Goal: Information Seeking & Learning: Learn about a topic

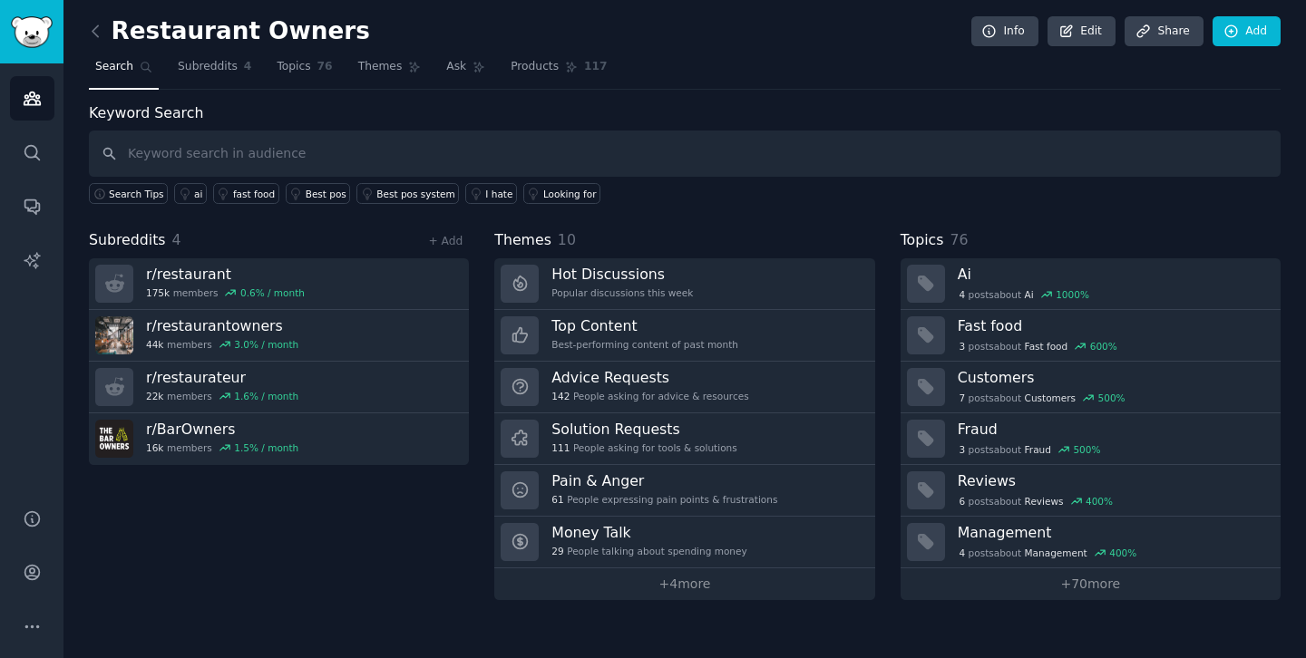
click at [583, 151] on input "text" at bounding box center [684, 154] width 1191 height 46
type input "reviews"
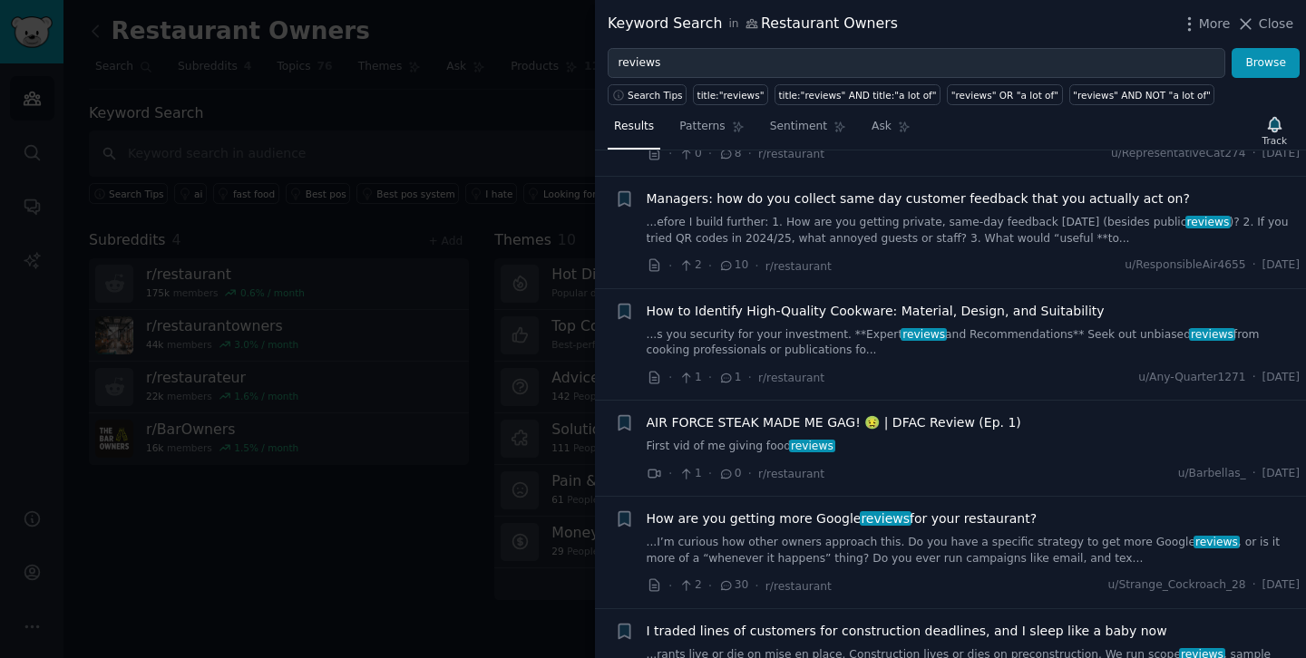
scroll to position [1015, 0]
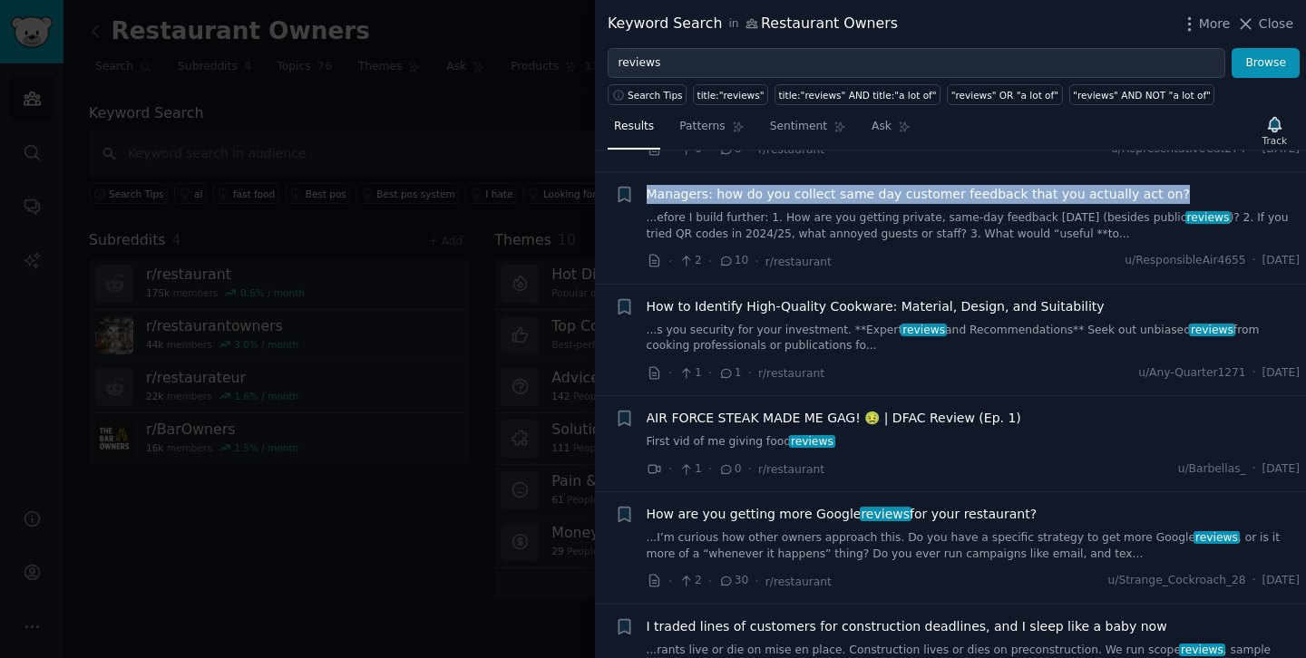
click at [747, 198] on span "Managers: how do you collect same day customer feedback that you actually act o…" at bounding box center [917, 194] width 543 height 19
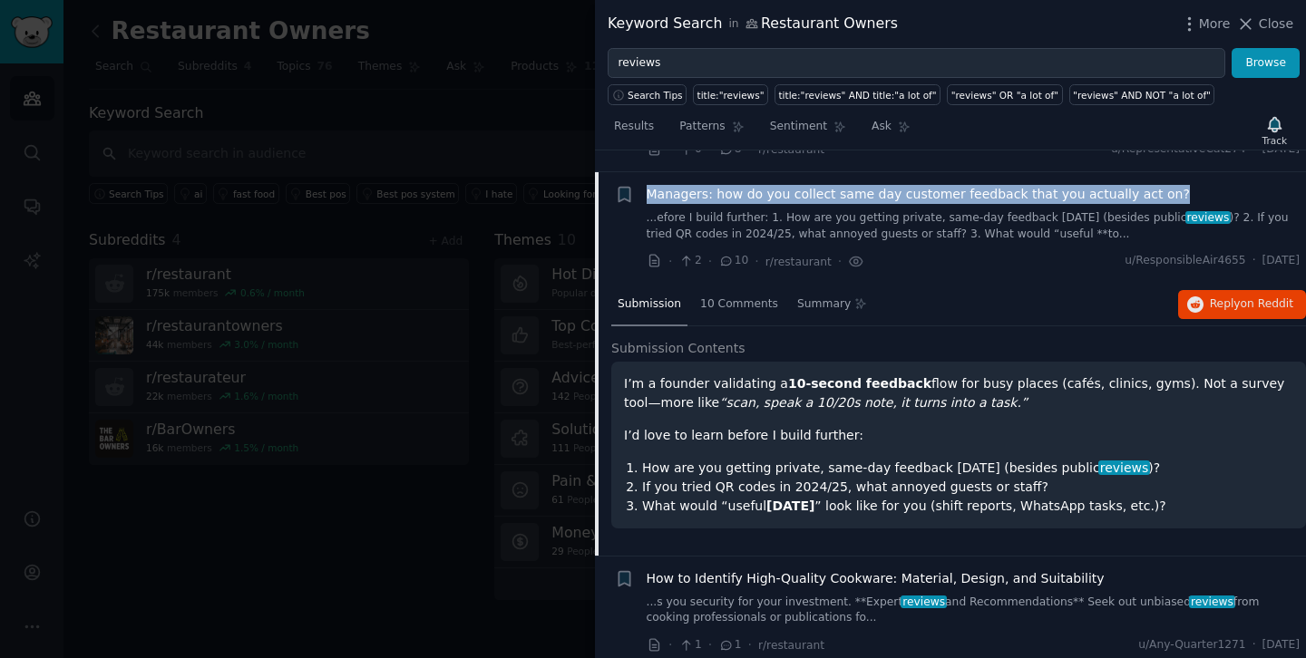
scroll to position [1036, 0]
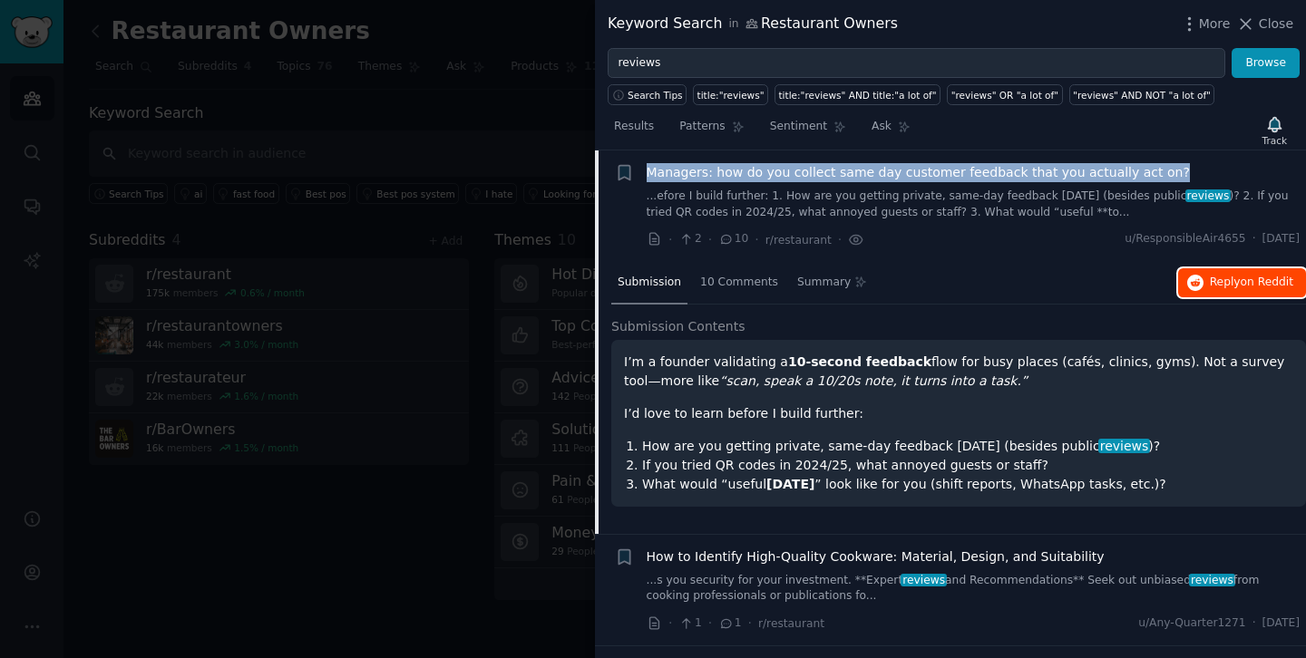
click at [1240, 277] on span "on Reddit" at bounding box center [1266, 282] width 53 height 13
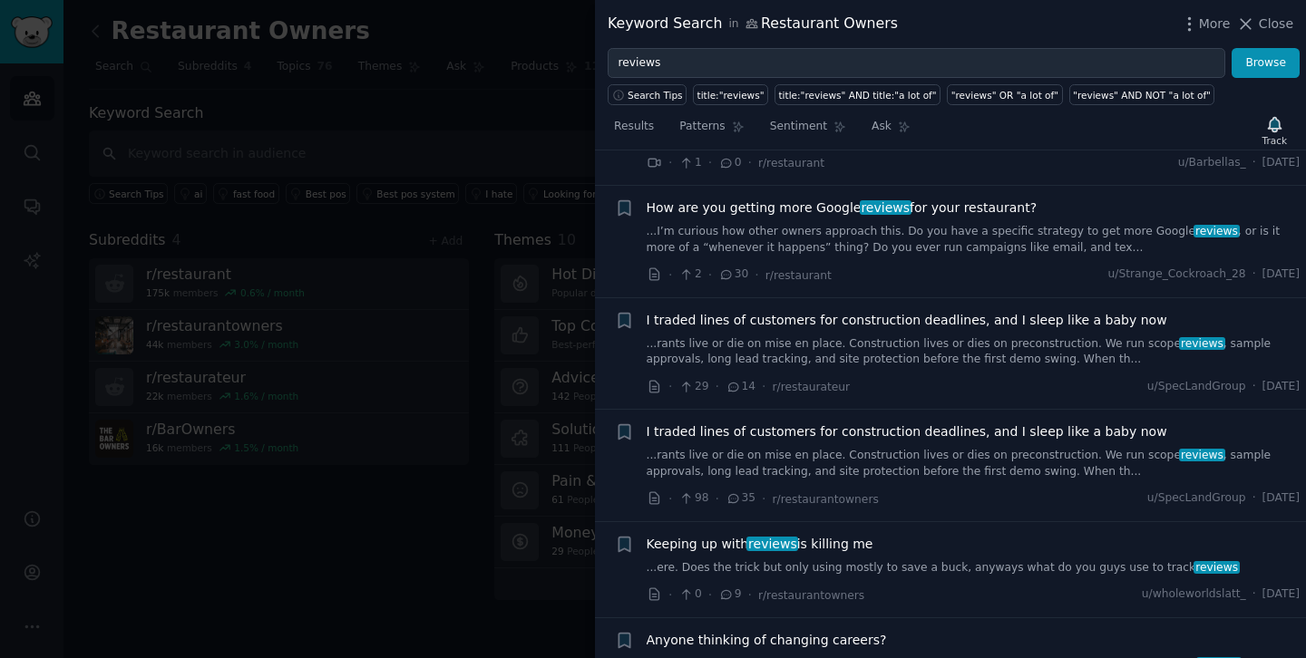
scroll to position [1599, 0]
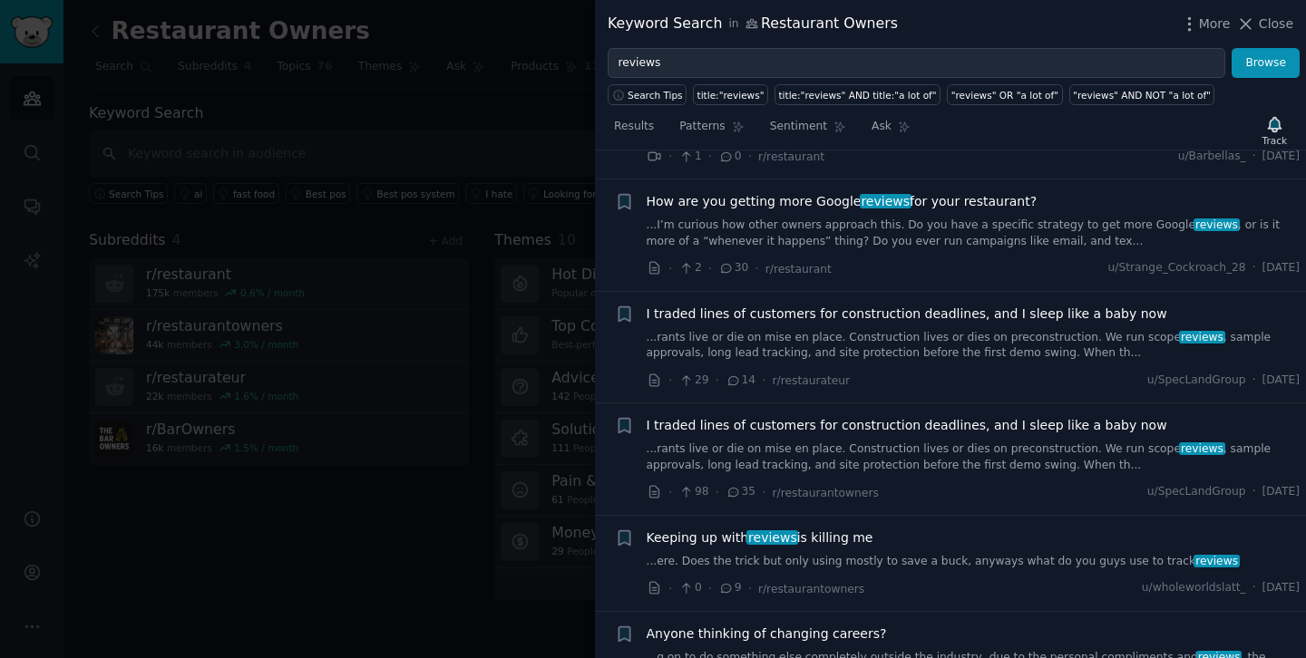
click at [820, 199] on span "How are you getting more Google reviews for your restaurant?" at bounding box center [841, 201] width 391 height 19
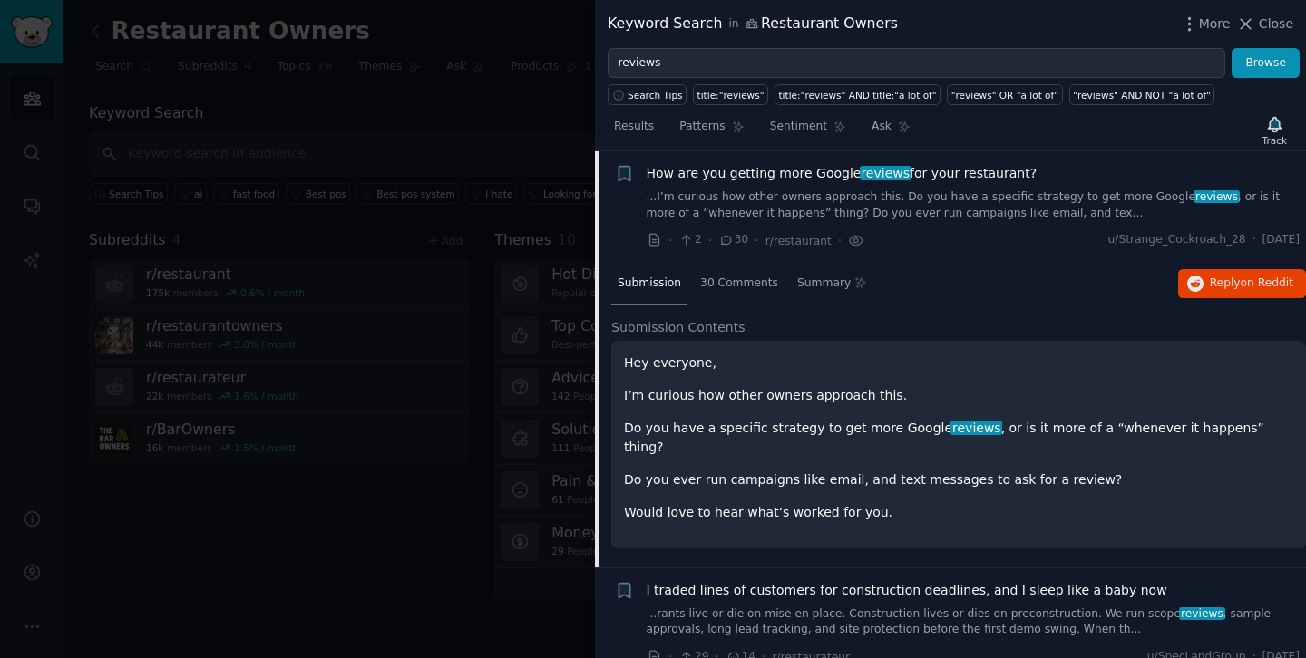
scroll to position [1356, 0]
click at [1231, 293] on button "Reply on Reddit" at bounding box center [1242, 282] width 128 height 29
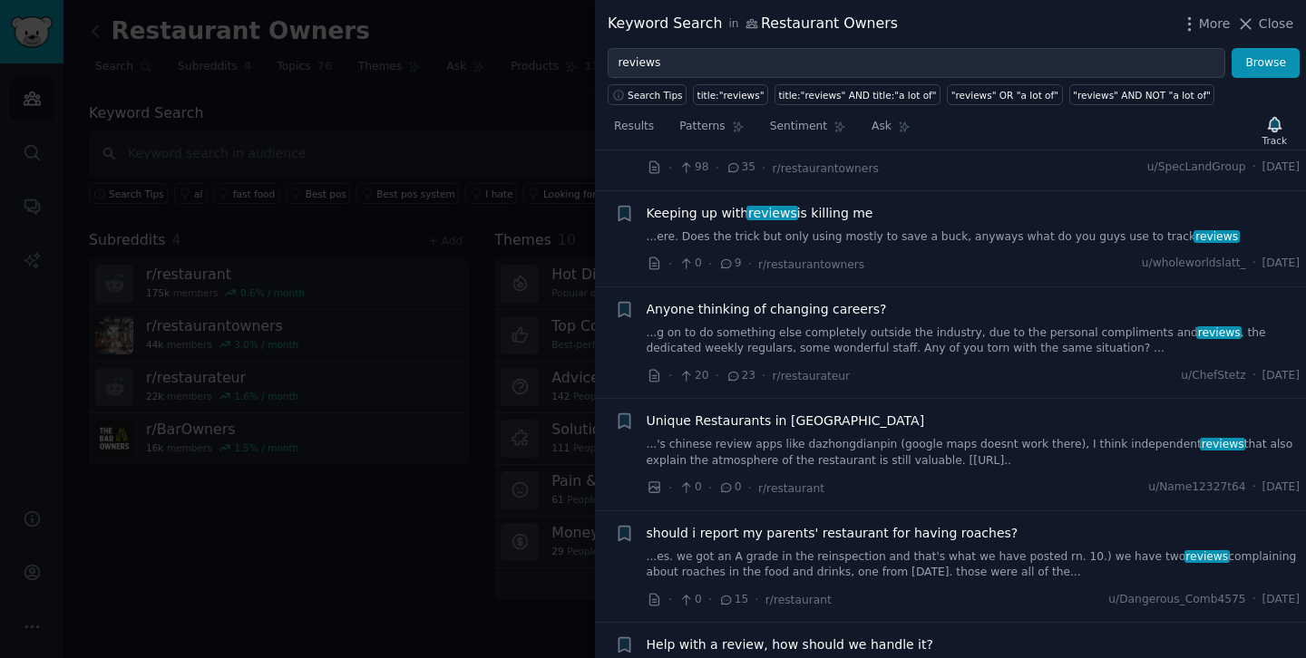
scroll to position [1953, 0]
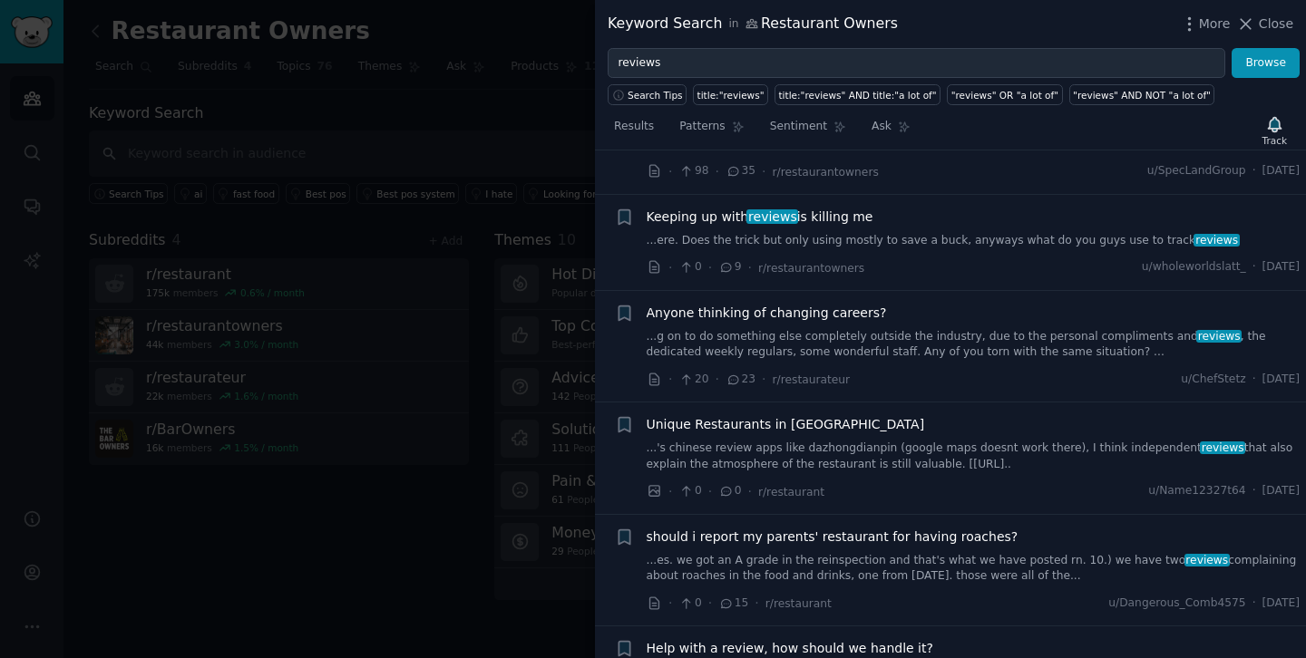
click at [899, 208] on div "Keeping up with reviews is killing me" at bounding box center [973, 217] width 654 height 19
click at [788, 209] on span "reviews" at bounding box center [772, 216] width 52 height 15
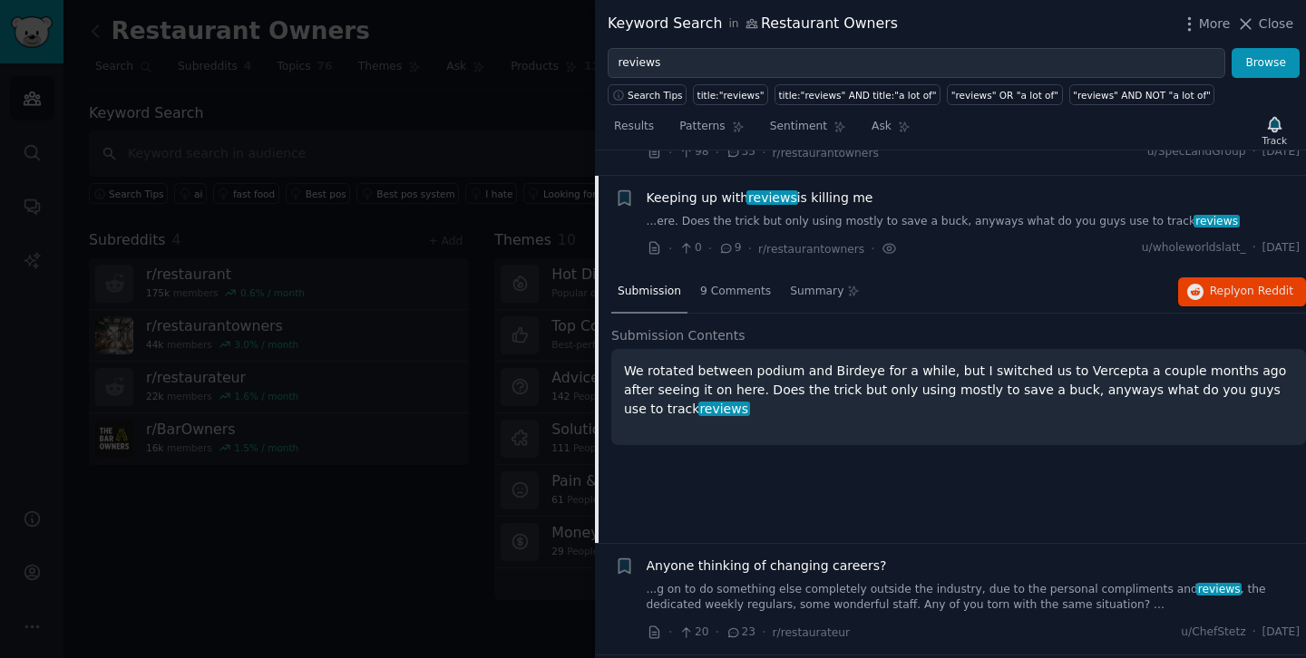
scroll to position [1692, 0]
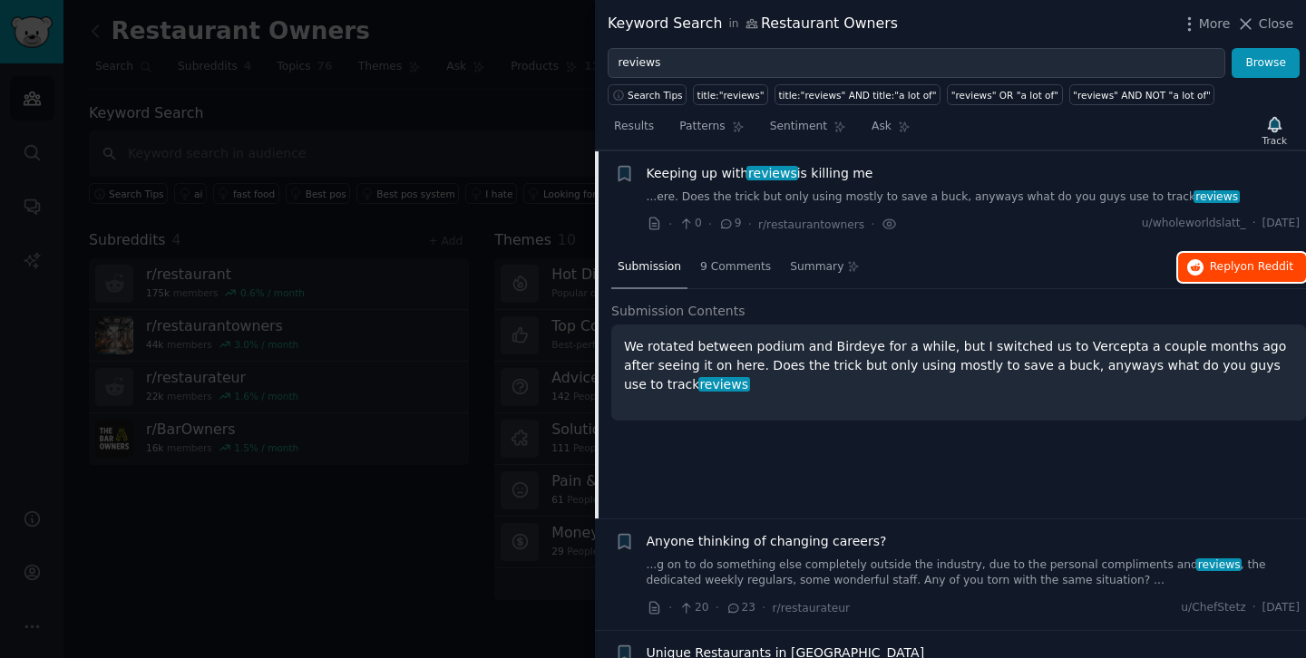
click at [1233, 267] on span "Reply on Reddit" at bounding box center [1250, 267] width 83 height 16
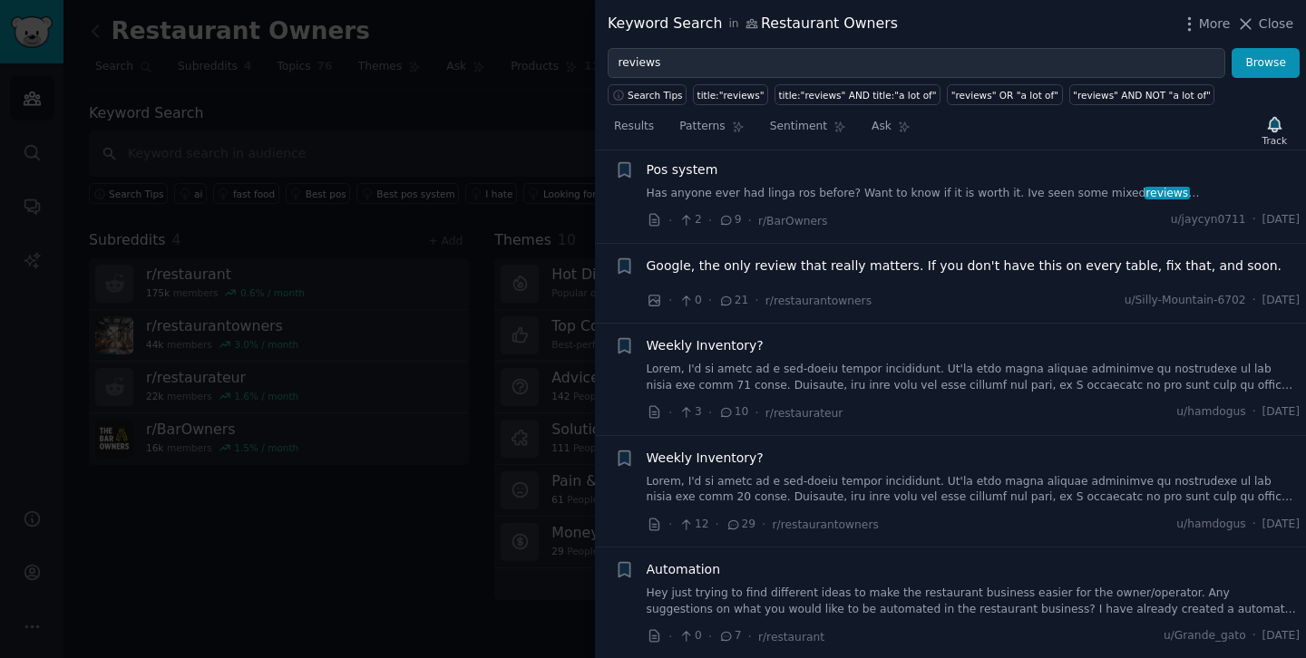
scroll to position [3231, 0]
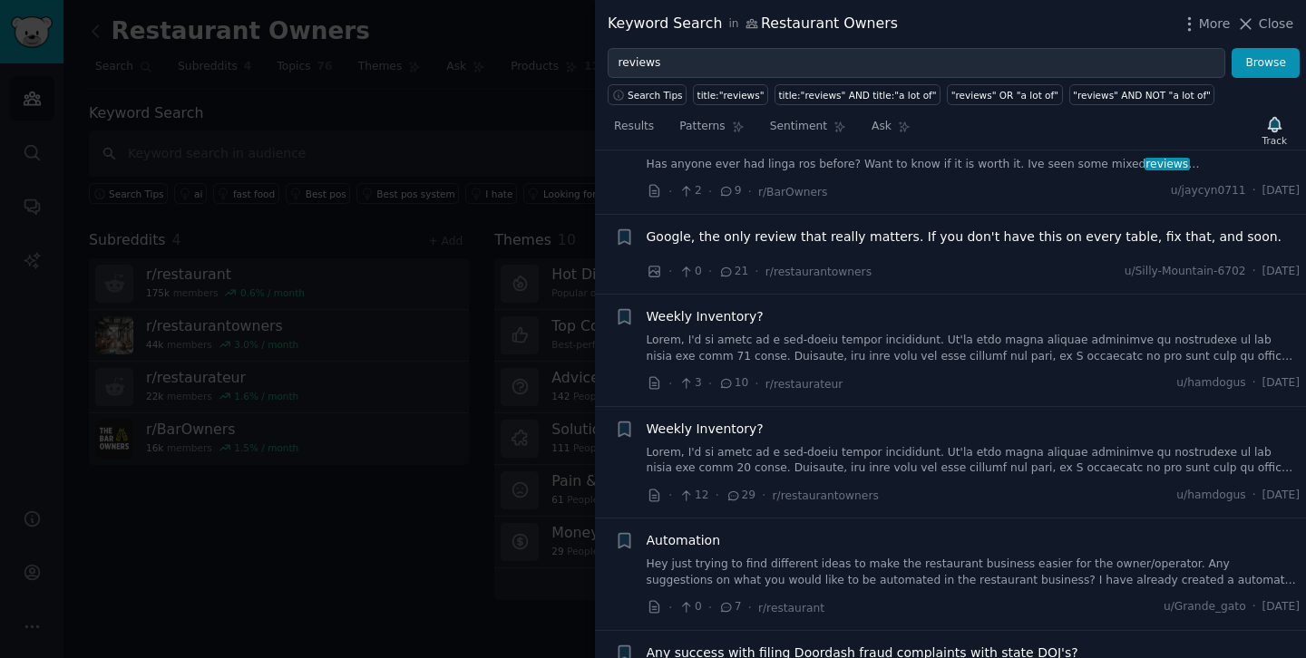
click at [894, 228] on span "Google, the only review that really matters. If you don't have this on every ta…" at bounding box center [964, 237] width 636 height 19
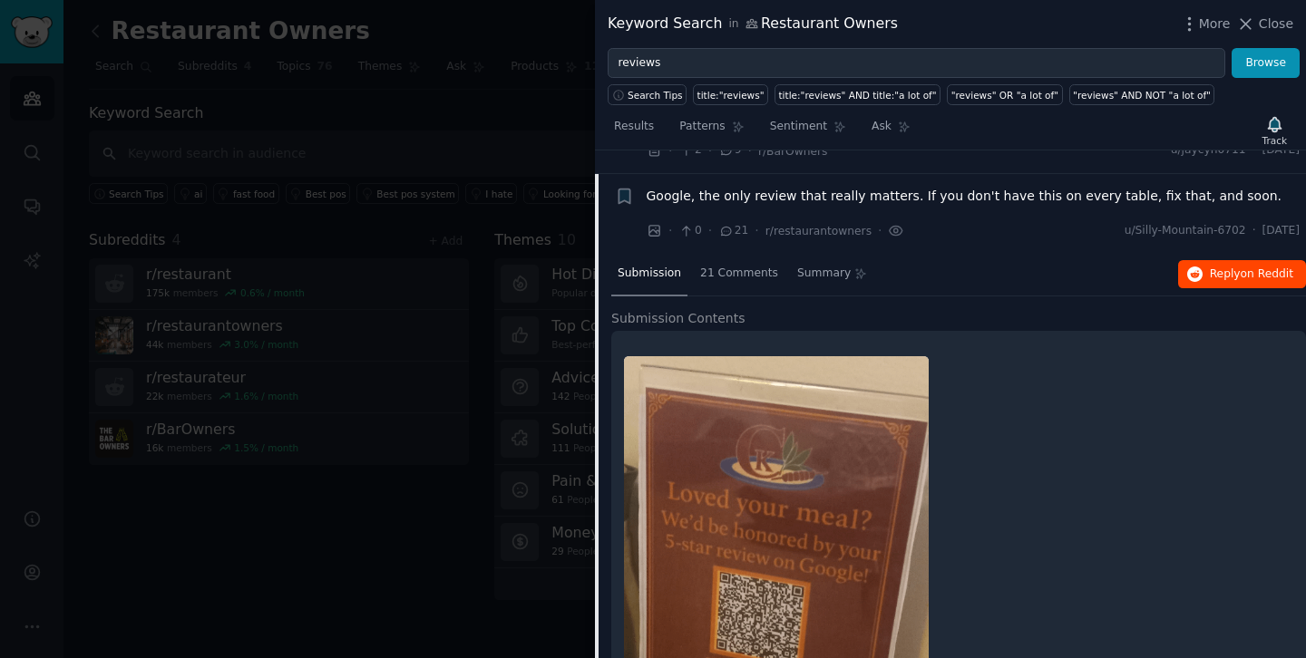
scroll to position [2989, 0]
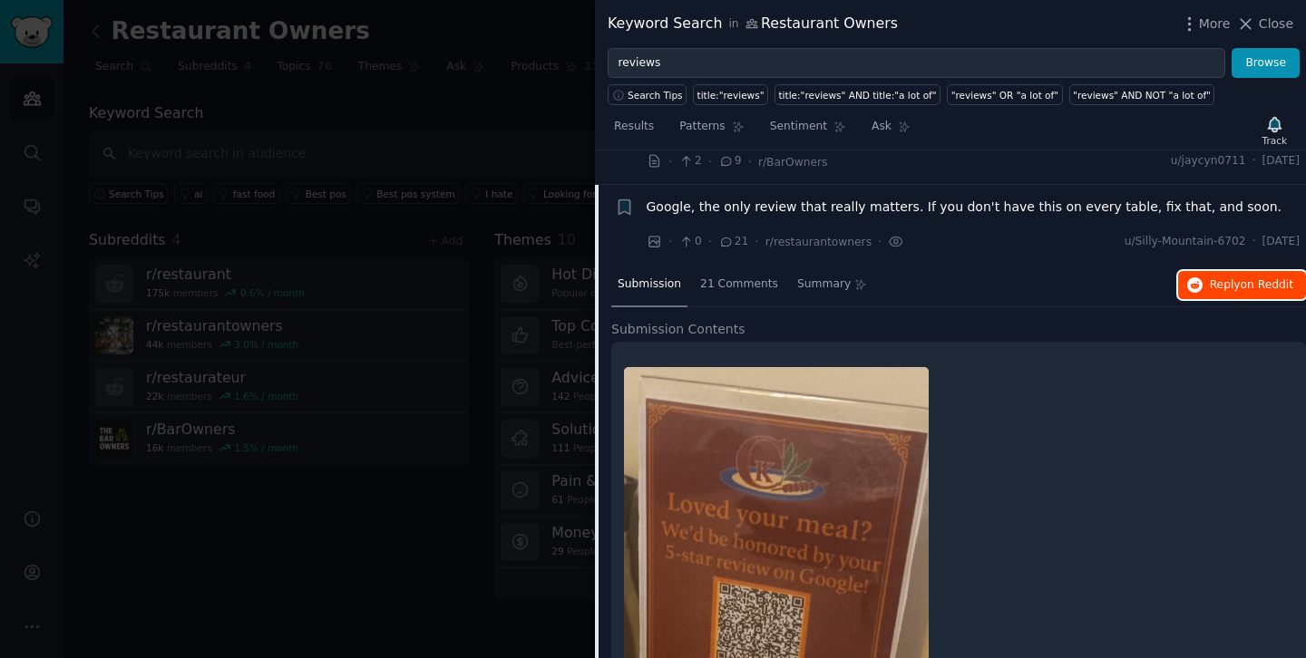
click at [1240, 278] on span "on Reddit" at bounding box center [1266, 284] width 53 height 13
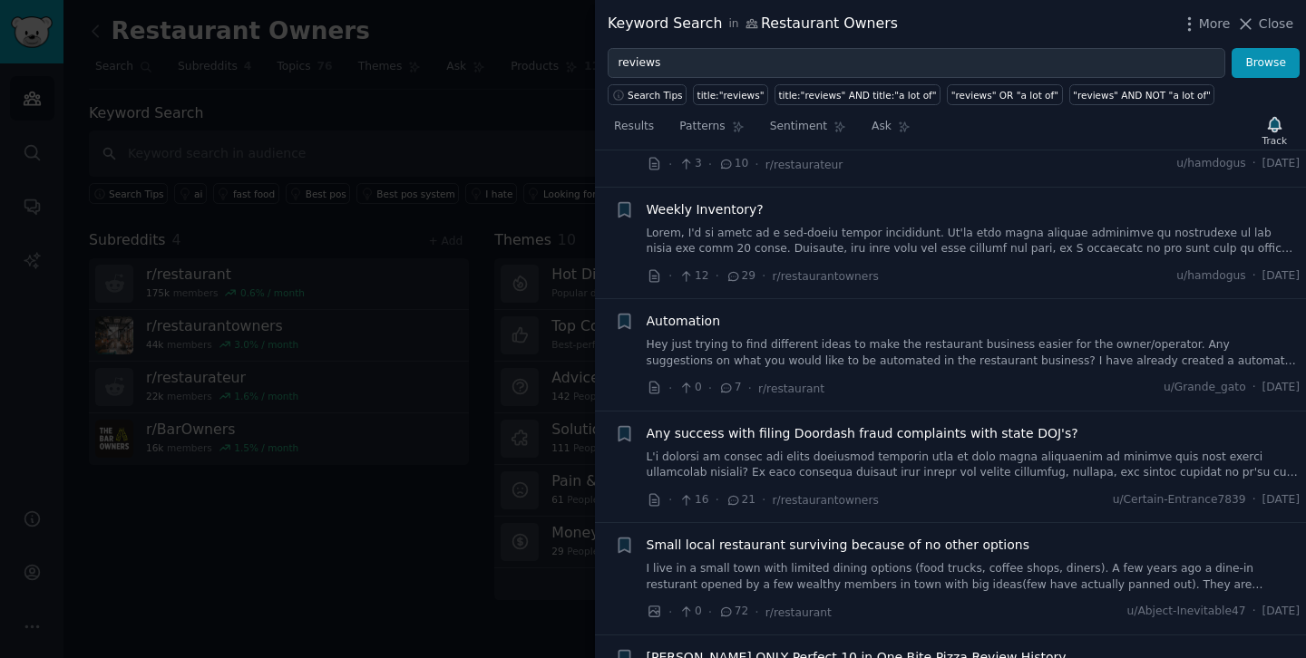
scroll to position [3787, 0]
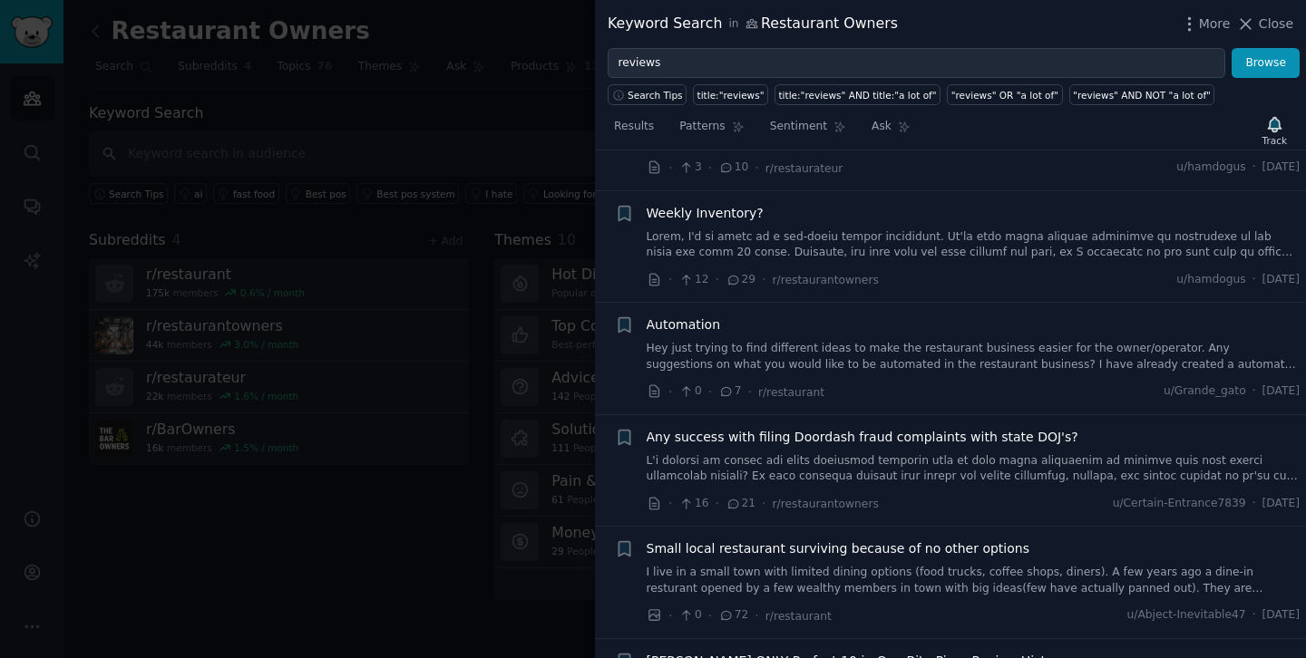
click at [696, 316] on span "Automation" at bounding box center [683, 325] width 74 height 19
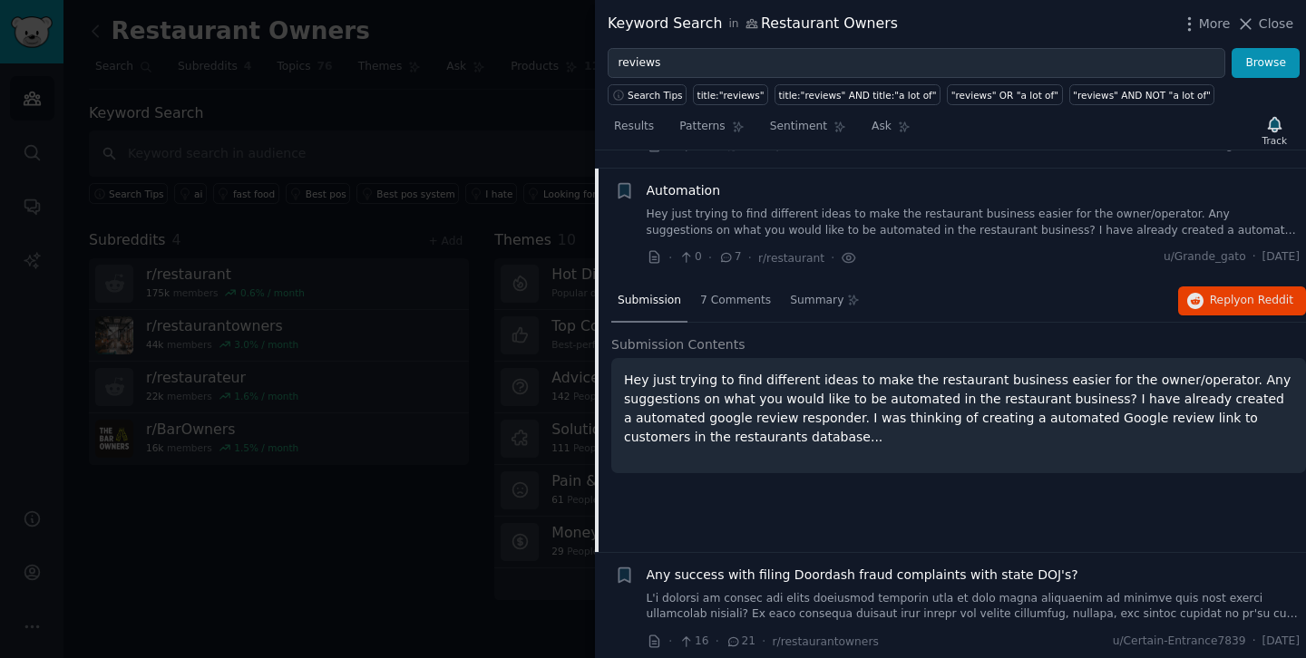
scroll to position [3311, 0]
click at [1235, 285] on button "Reply on Reddit" at bounding box center [1242, 299] width 128 height 29
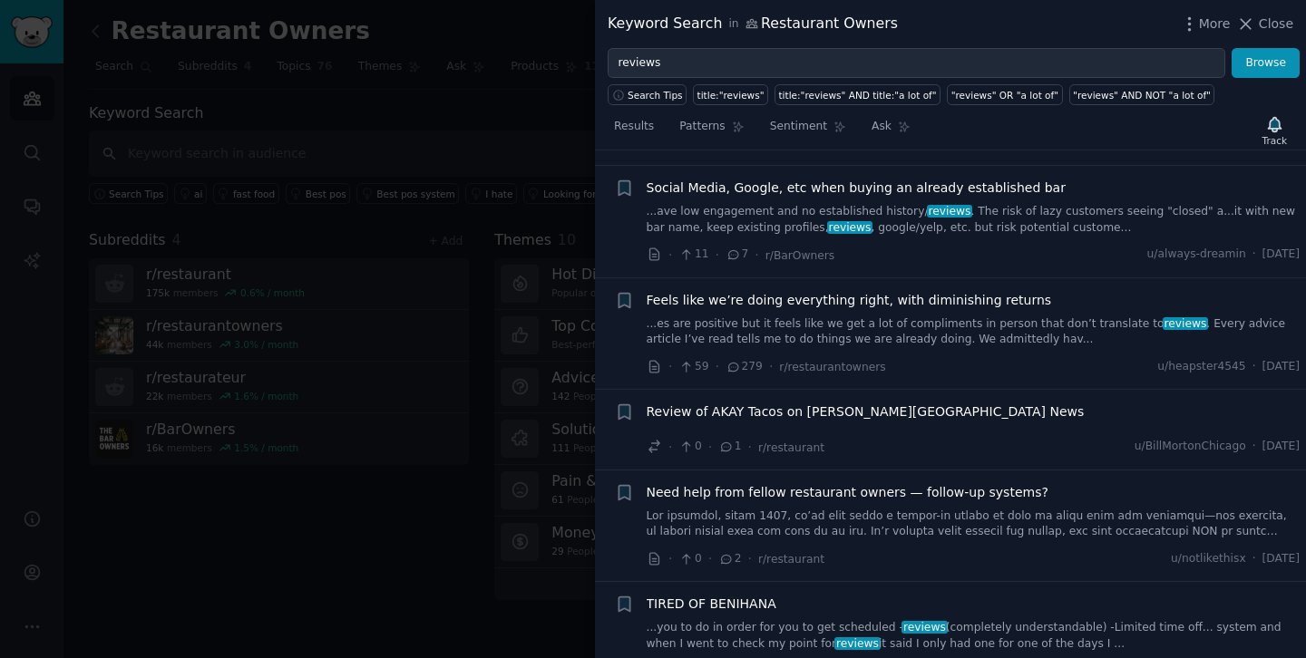
scroll to position [3993, 0]
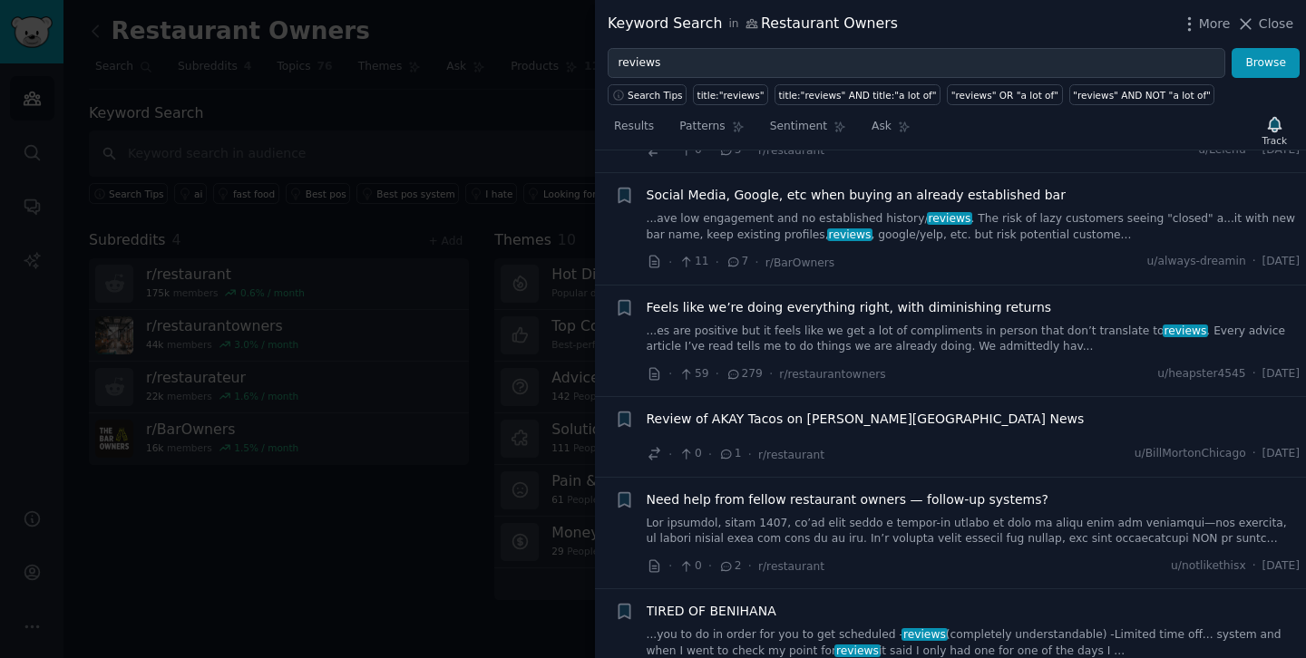
click at [869, 186] on span "Social Media, Google, etc when buying an already established bar" at bounding box center [855, 195] width 419 height 19
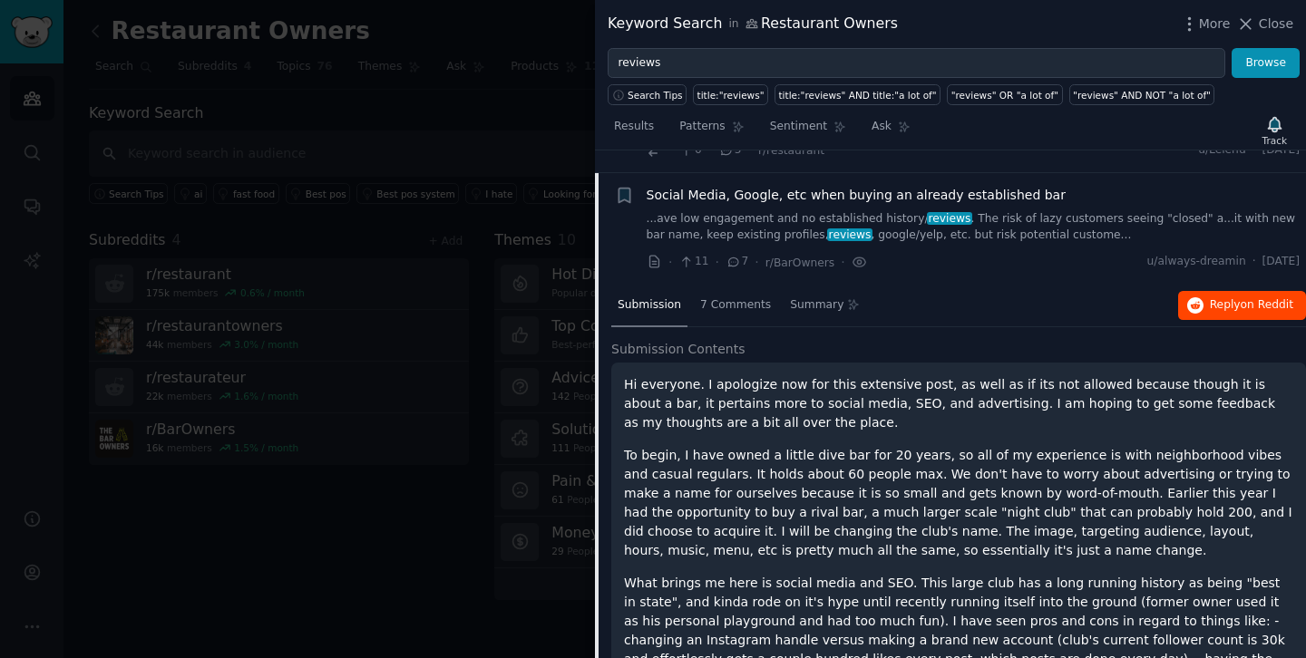
scroll to position [3727, 0]
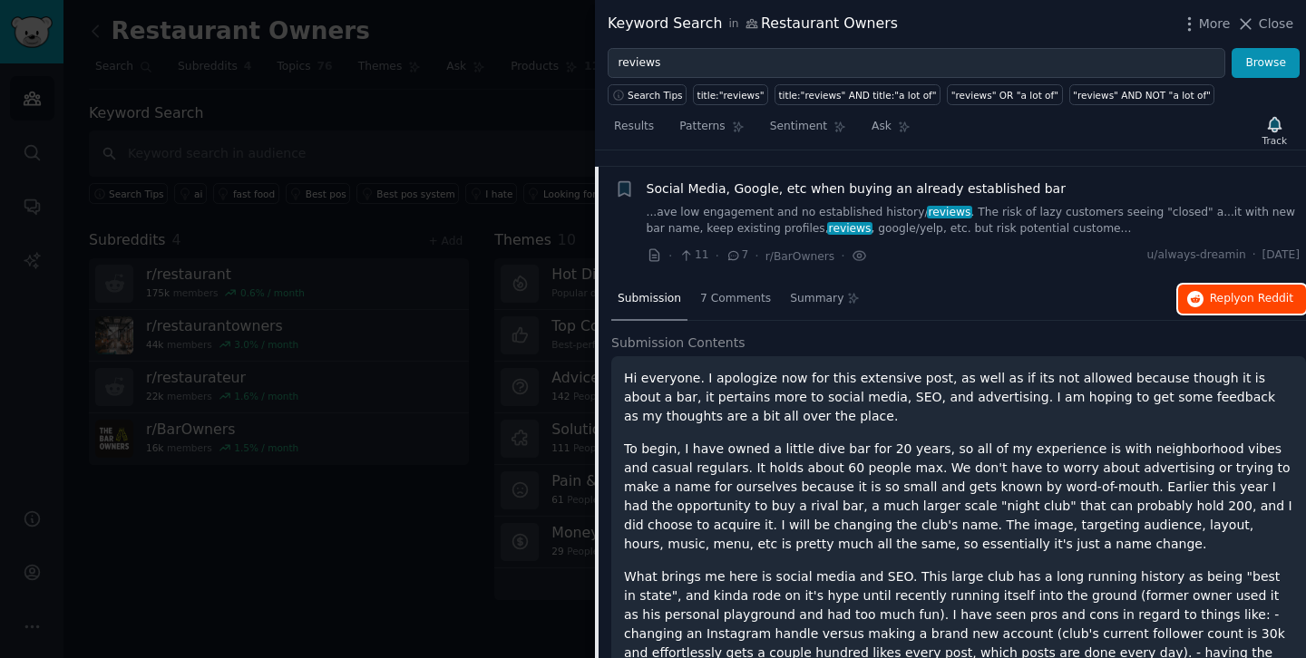
click at [1209, 291] on span "Reply on Reddit" at bounding box center [1250, 299] width 83 height 16
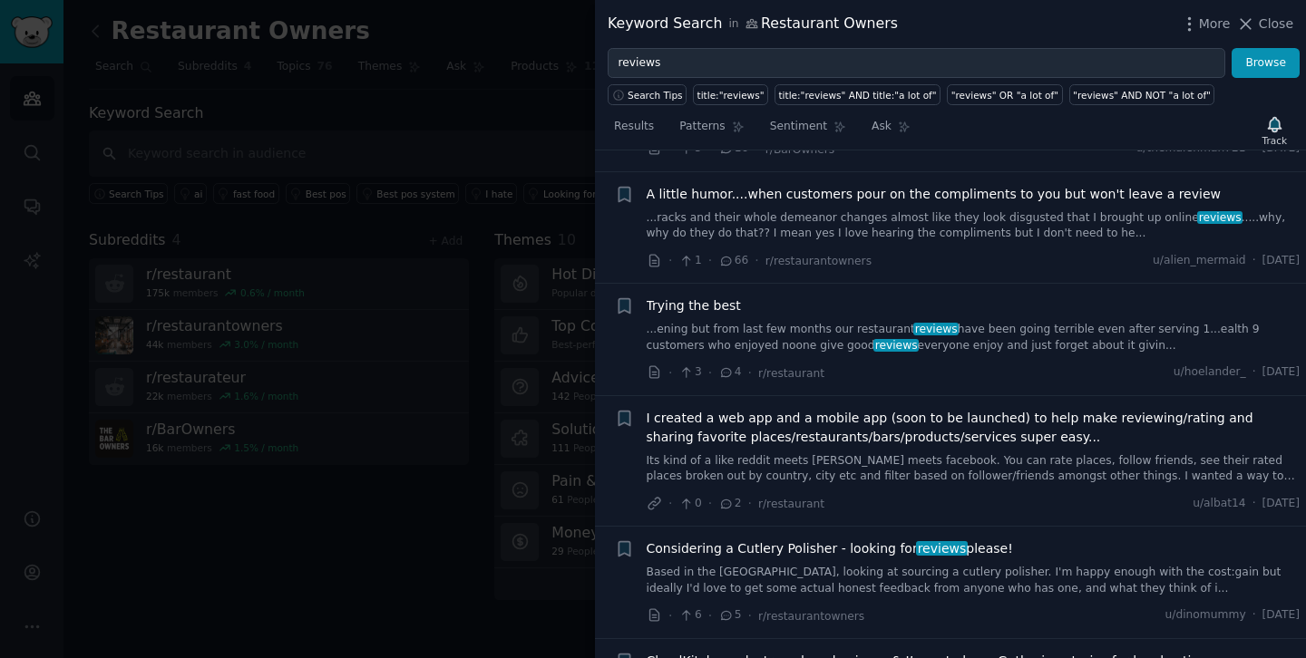
scroll to position [5136, 0]
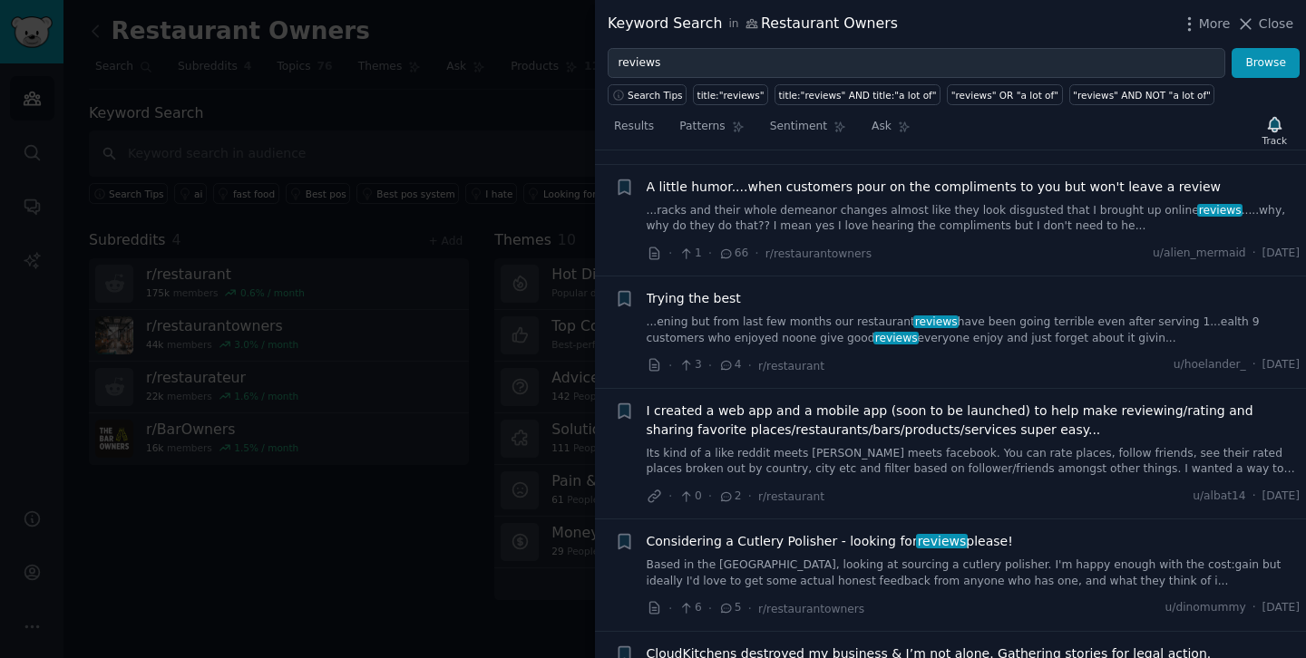
click at [405, 90] on div at bounding box center [653, 329] width 1306 height 658
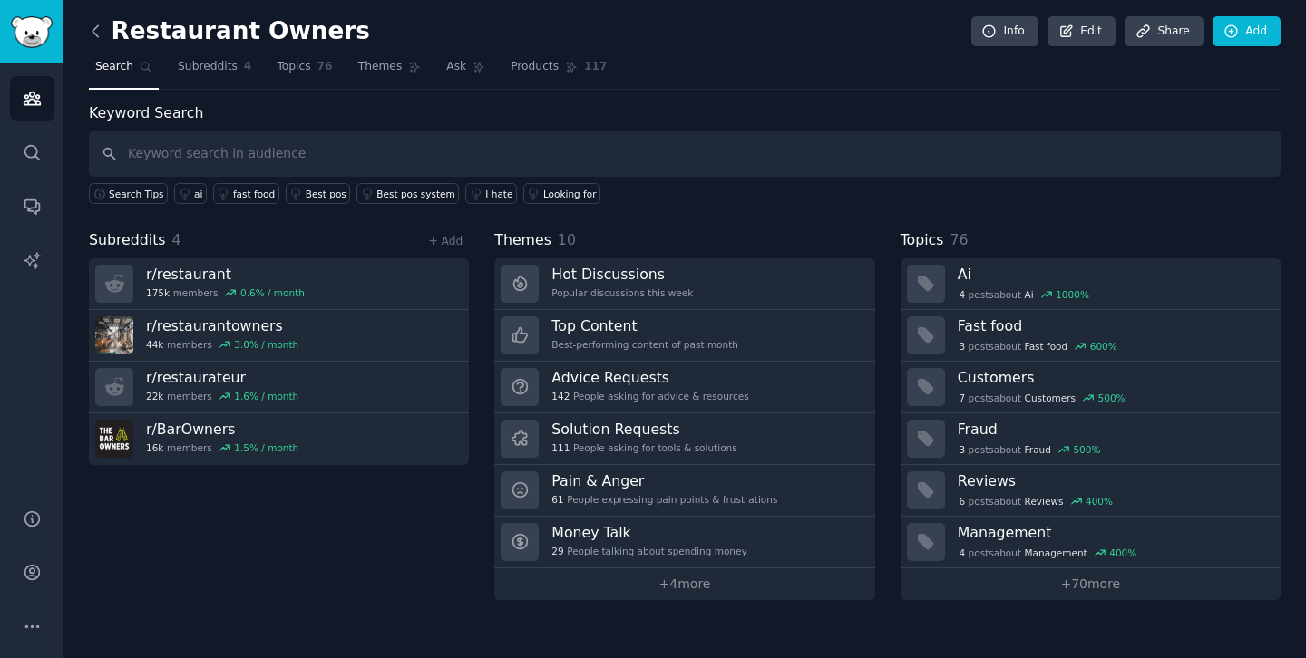
click at [100, 34] on icon at bounding box center [95, 31] width 19 height 19
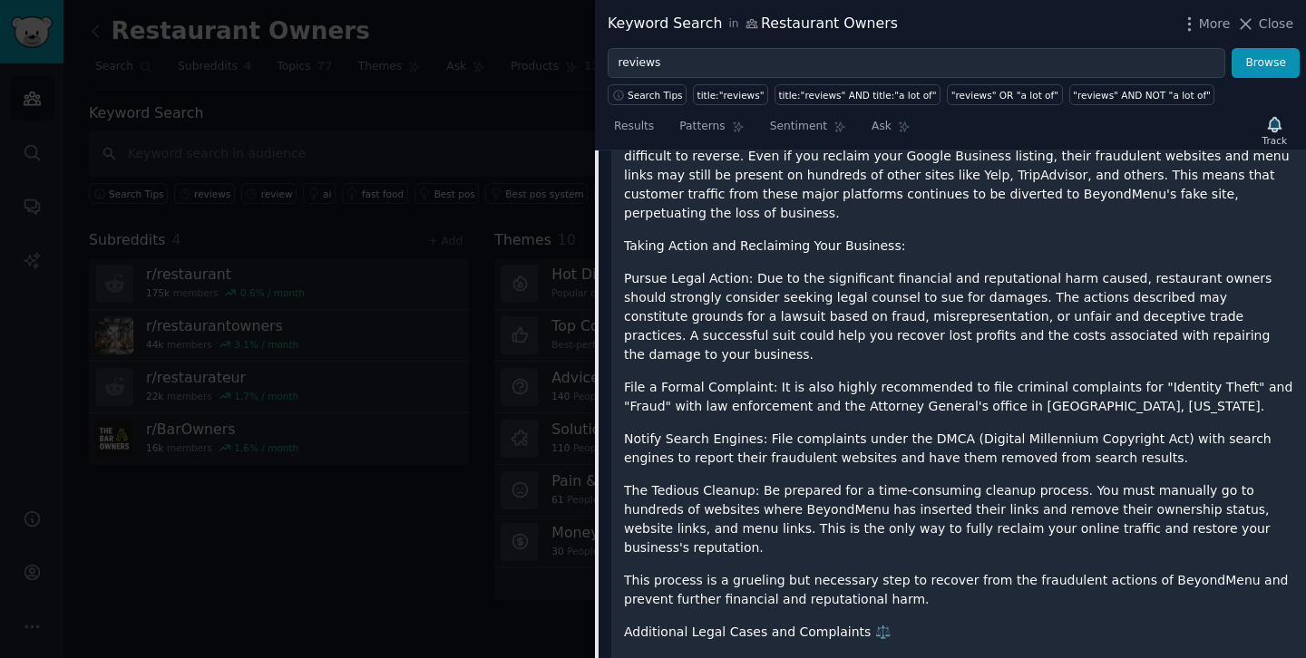
scroll to position [655, 0]
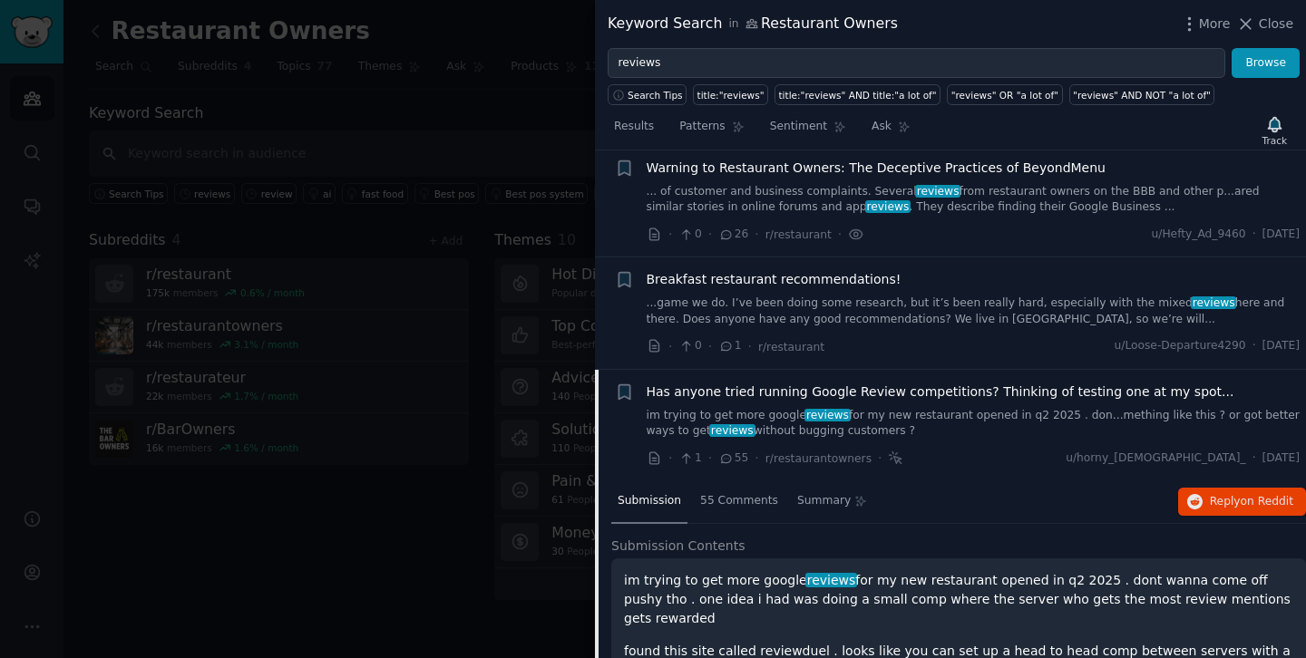
scroll to position [6, 0]
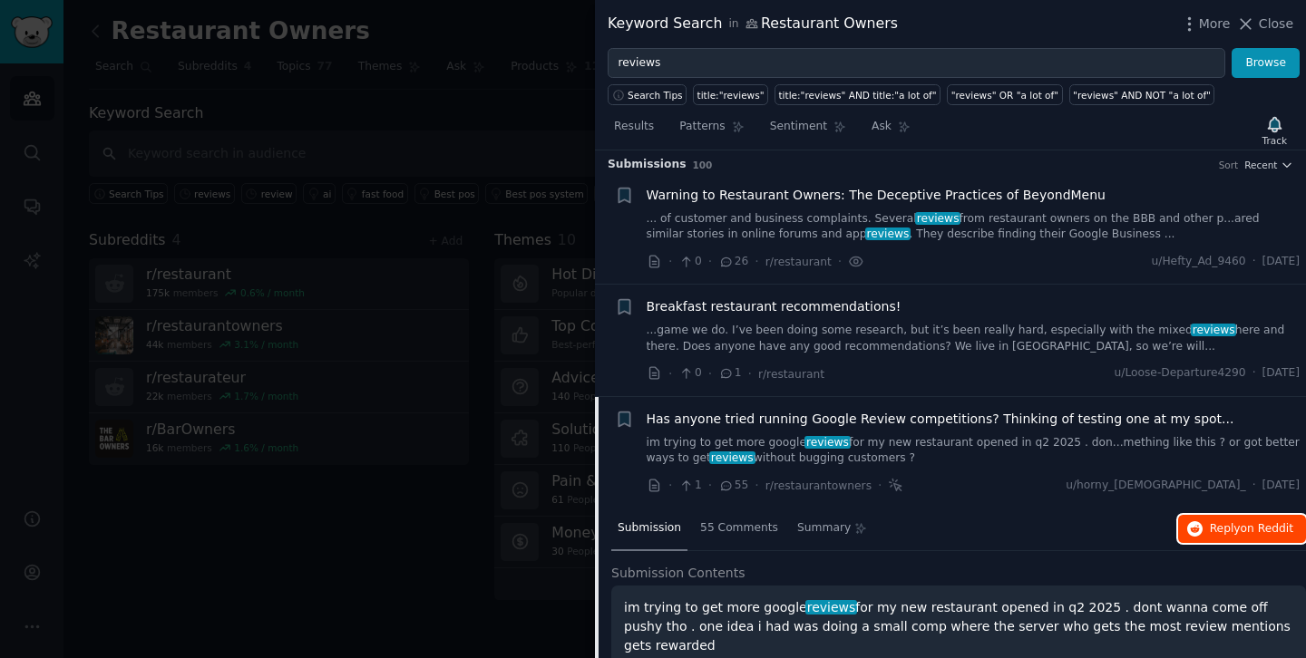
click at [1243, 520] on button "Reply on Reddit" at bounding box center [1242, 529] width 128 height 29
